Goal: Use online tool/utility: Use online tool/utility

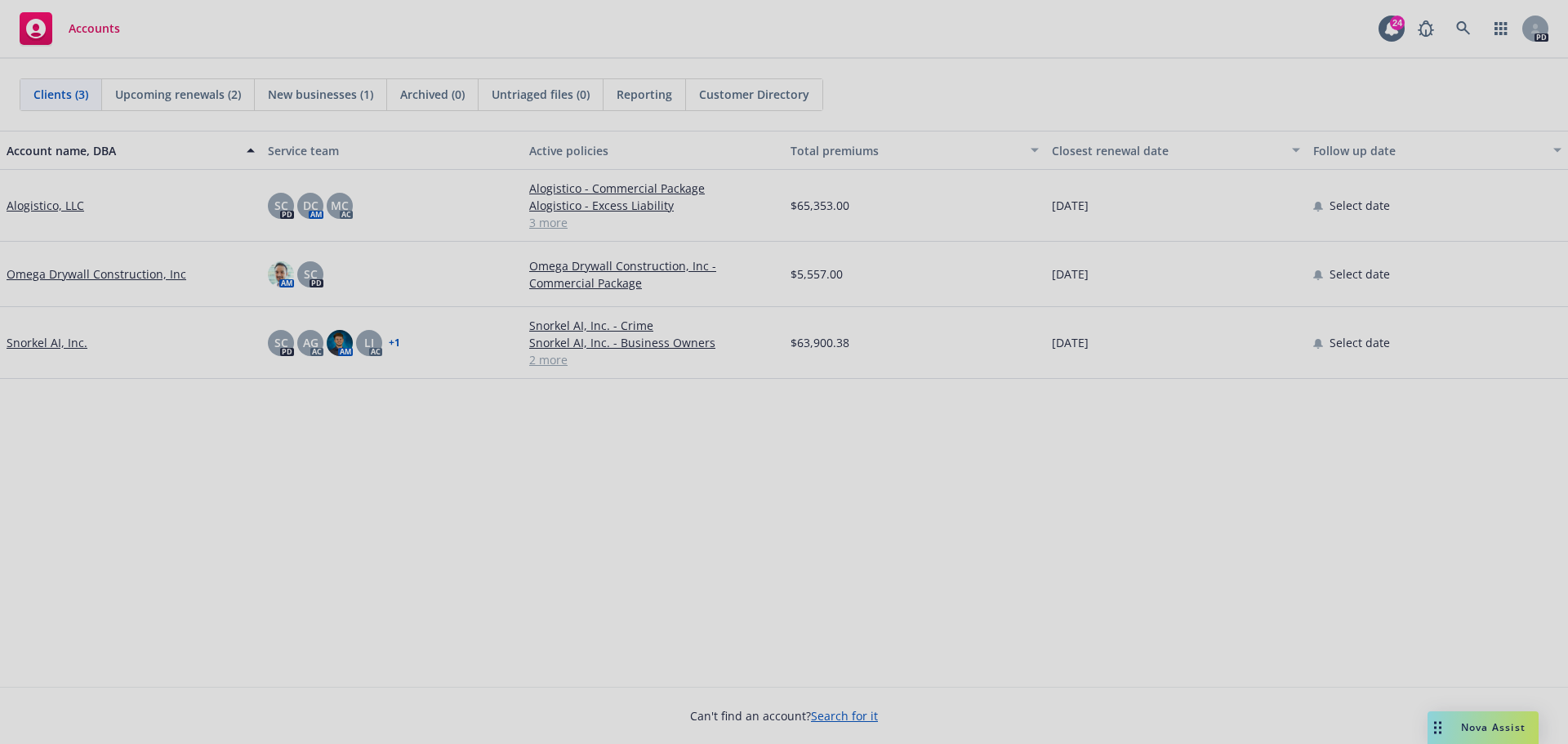
click at [1442, 730] on div at bounding box center [784, 372] width 1568 height 744
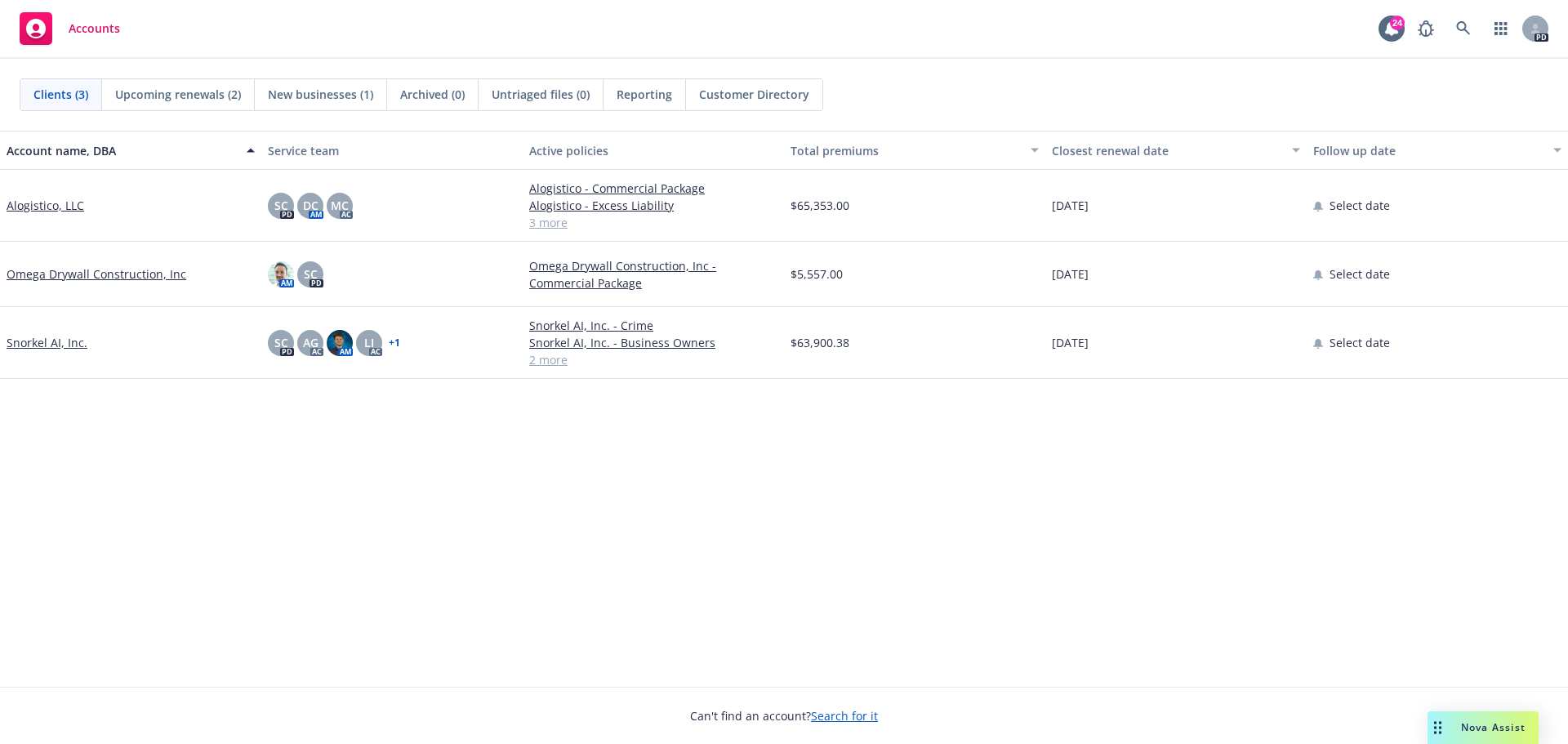
click at [1437, 722] on icon "Drag to move" at bounding box center [1438, 727] width 7 height 13
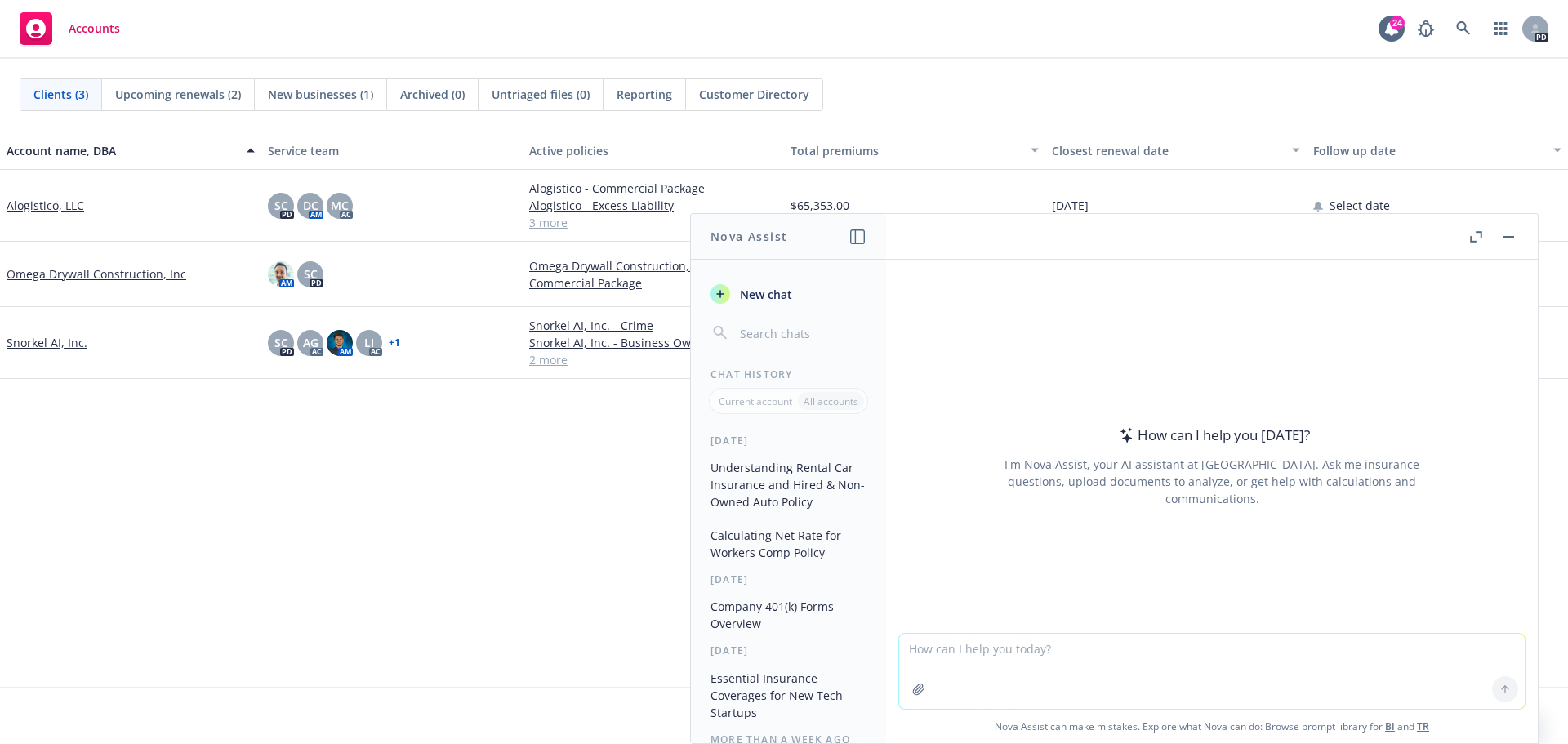
click at [1472, 240] on icon "button" at bounding box center [1476, 237] width 12 height 11
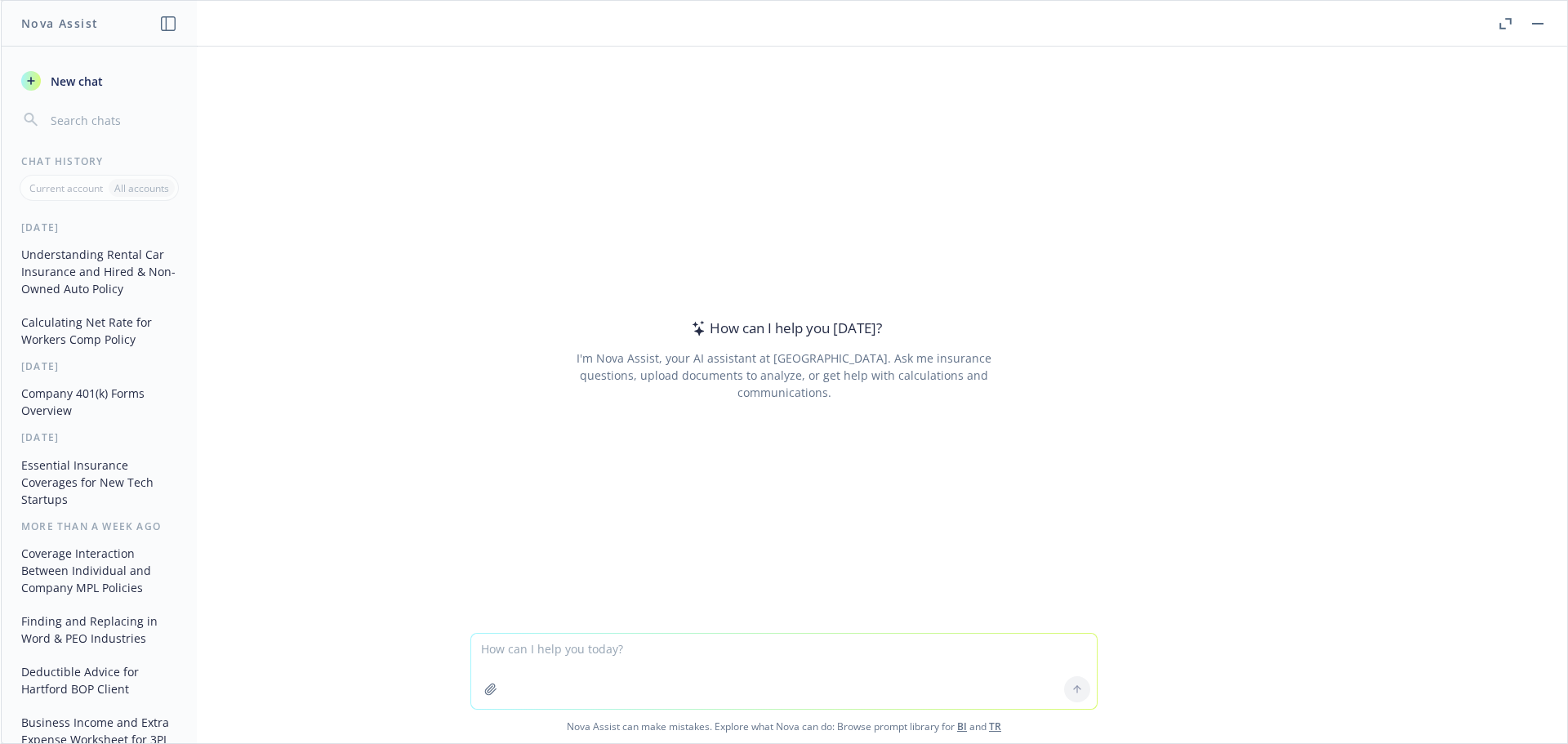
click at [92, 329] on button "Calculating Net Rate for Workers Comp Policy" at bounding box center [99, 331] width 169 height 44
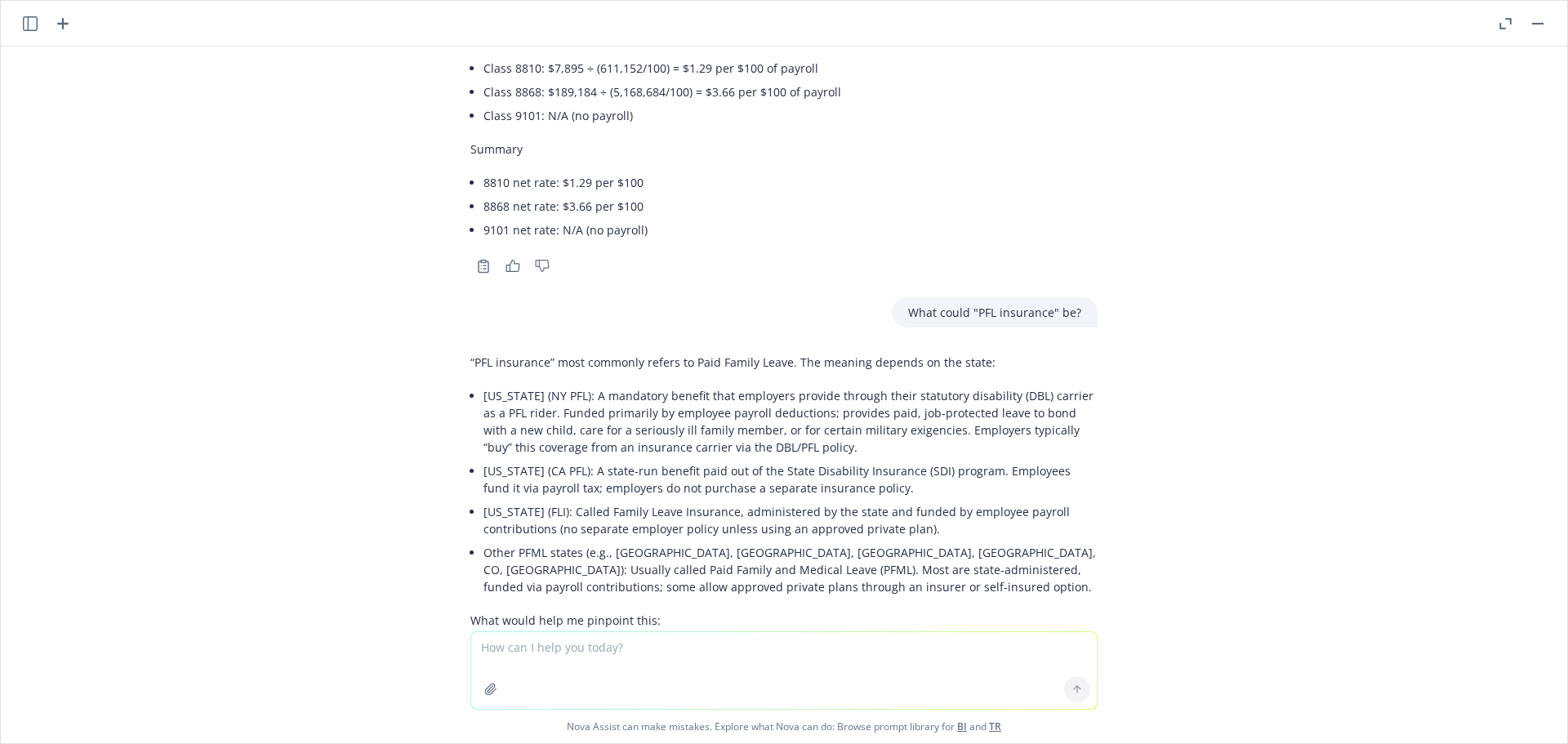
scroll to position [4456, 0]
